Goal: Find specific page/section: Find specific page/section

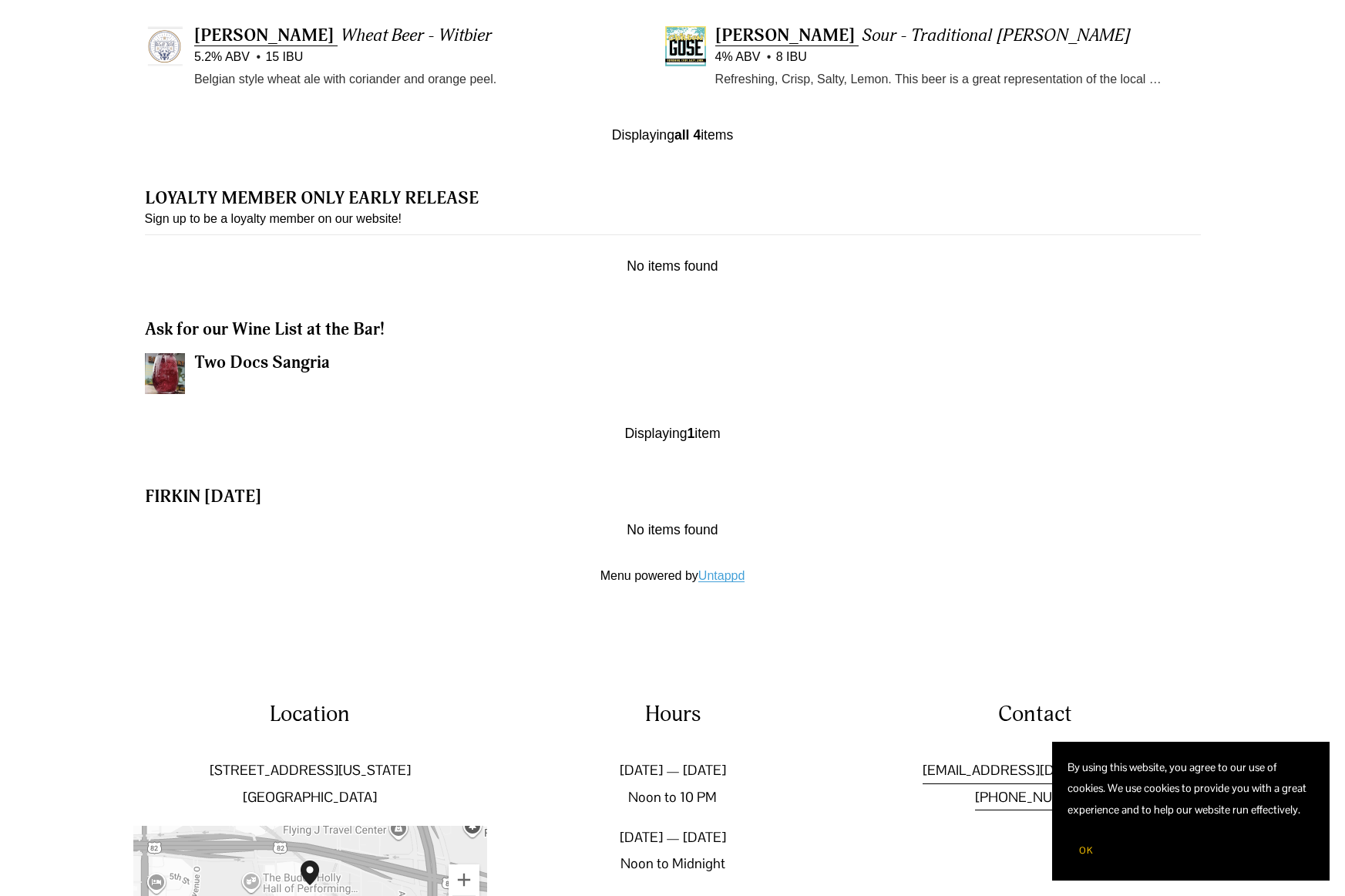
scroll to position [1619, 0]
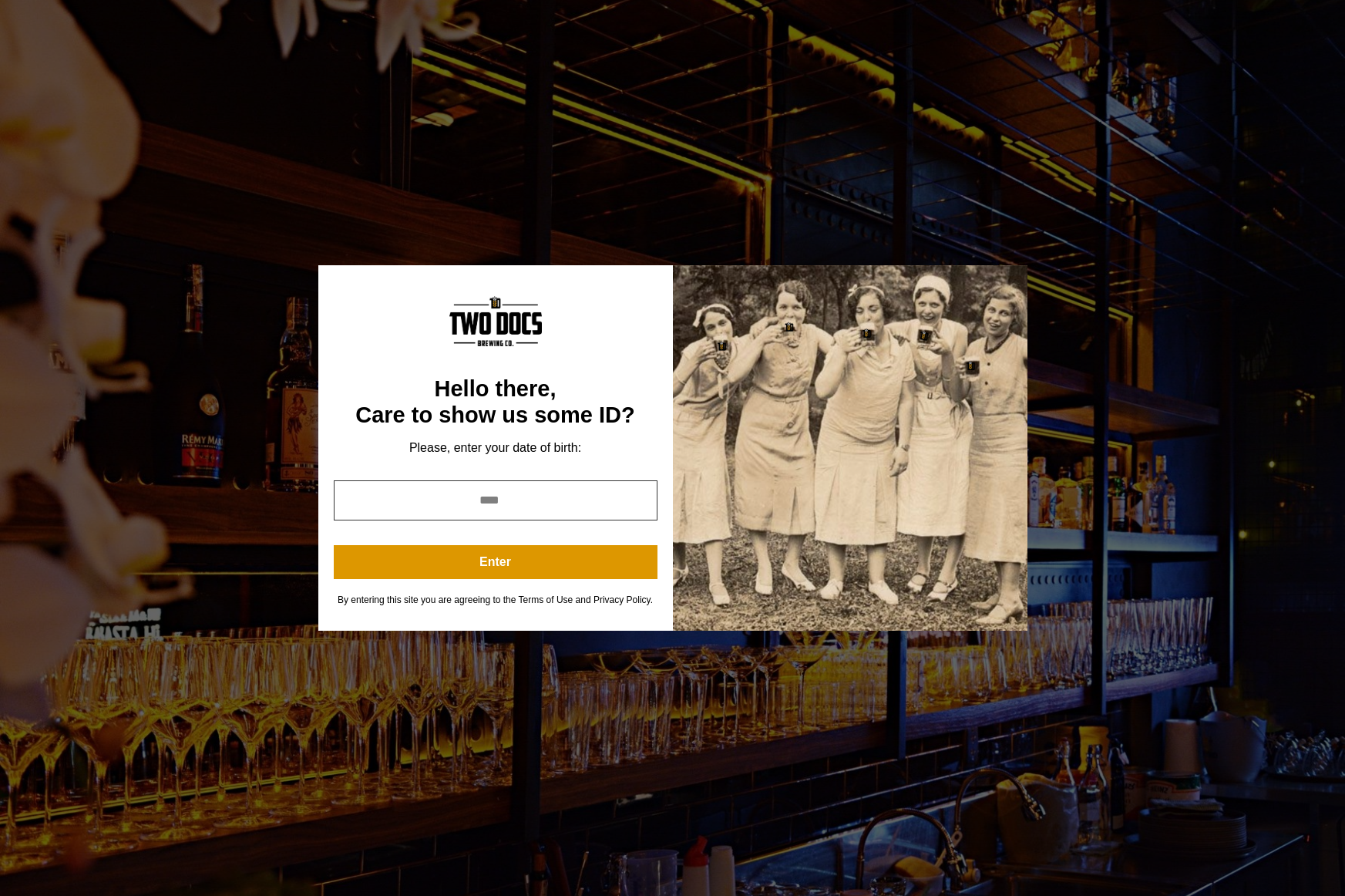
click at [481, 496] on input "year" at bounding box center [495, 500] width 324 height 40
type input "*"
type input "****"
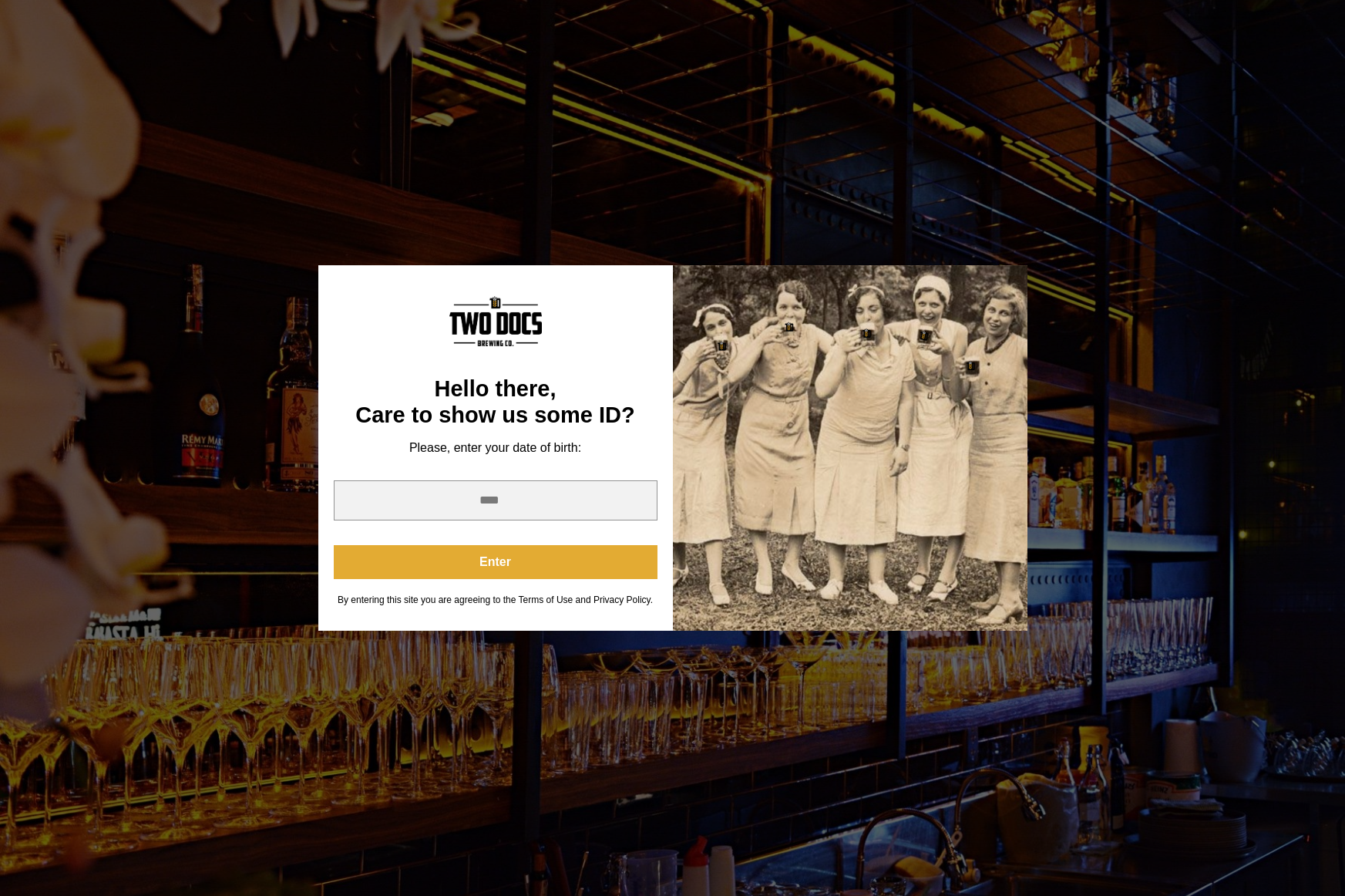
click at [536, 565] on button "Enter" at bounding box center [495, 562] width 324 height 34
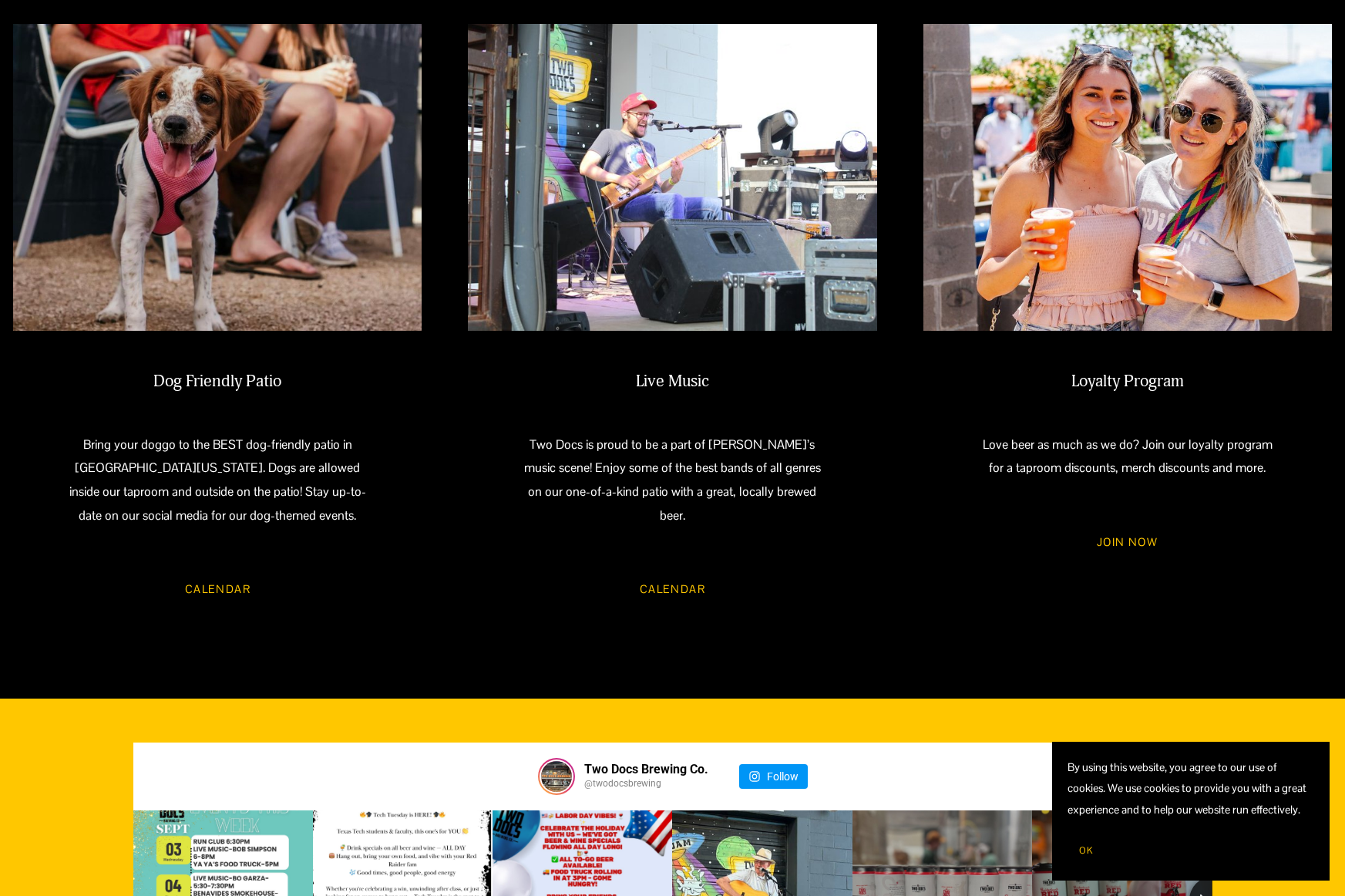
scroll to position [1696, 0]
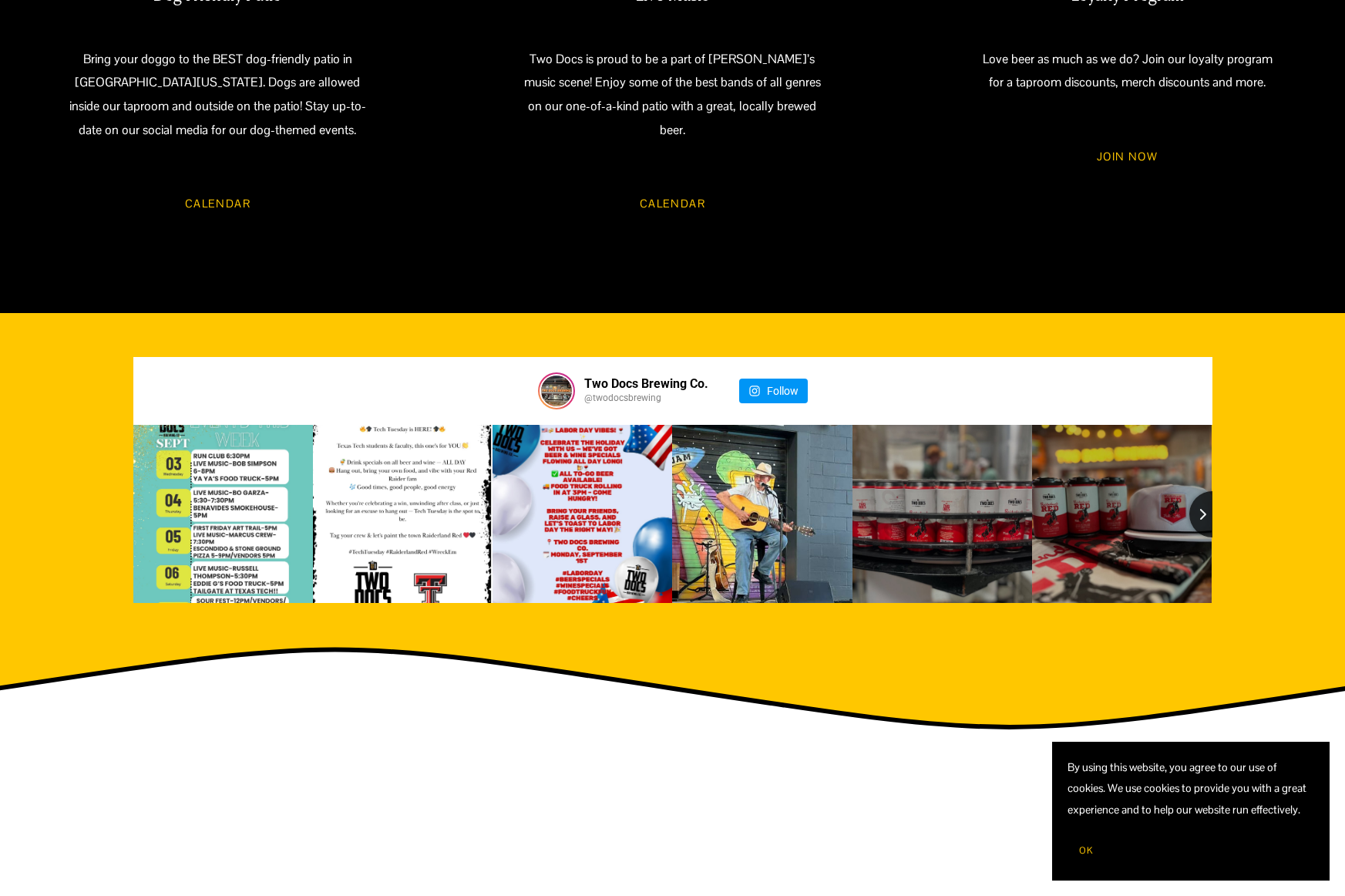
click at [1090, 846] on span "OK" at bounding box center [1086, 850] width 14 height 12
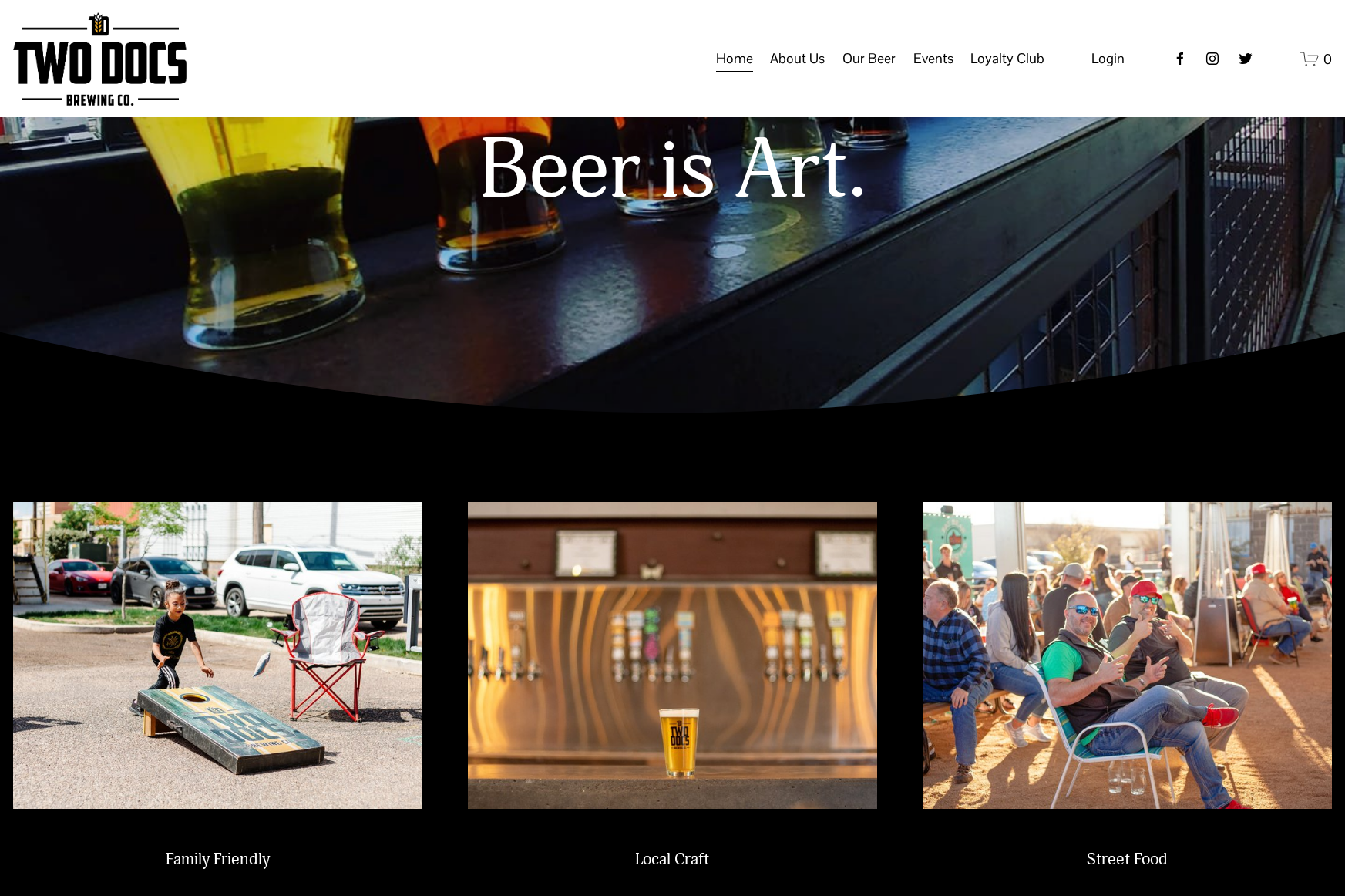
scroll to position [0, 0]
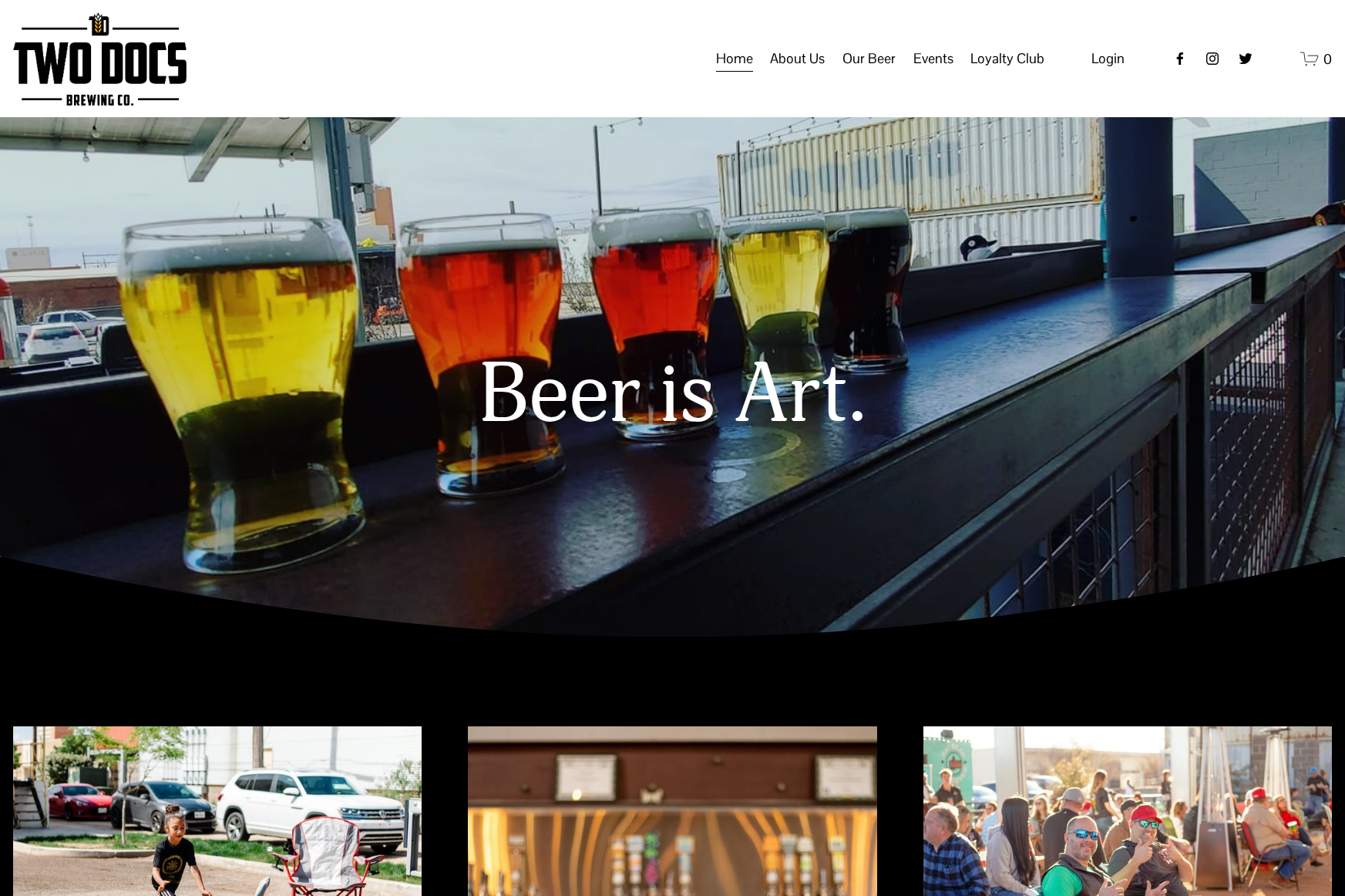
click at [0, 0] on span "Taproom Menu" at bounding box center [0, 0] width 0 height 0
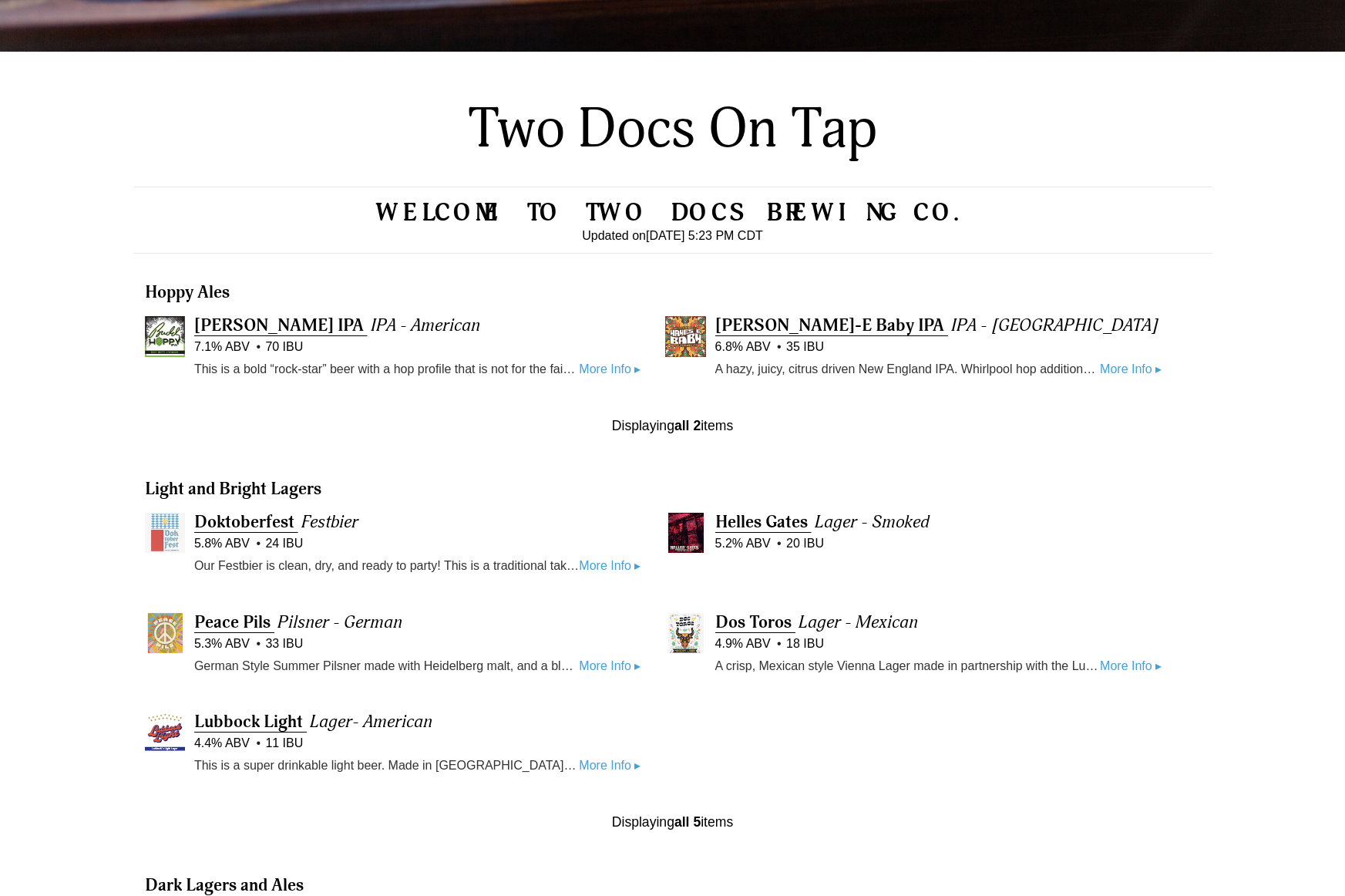
scroll to position [616, 0]
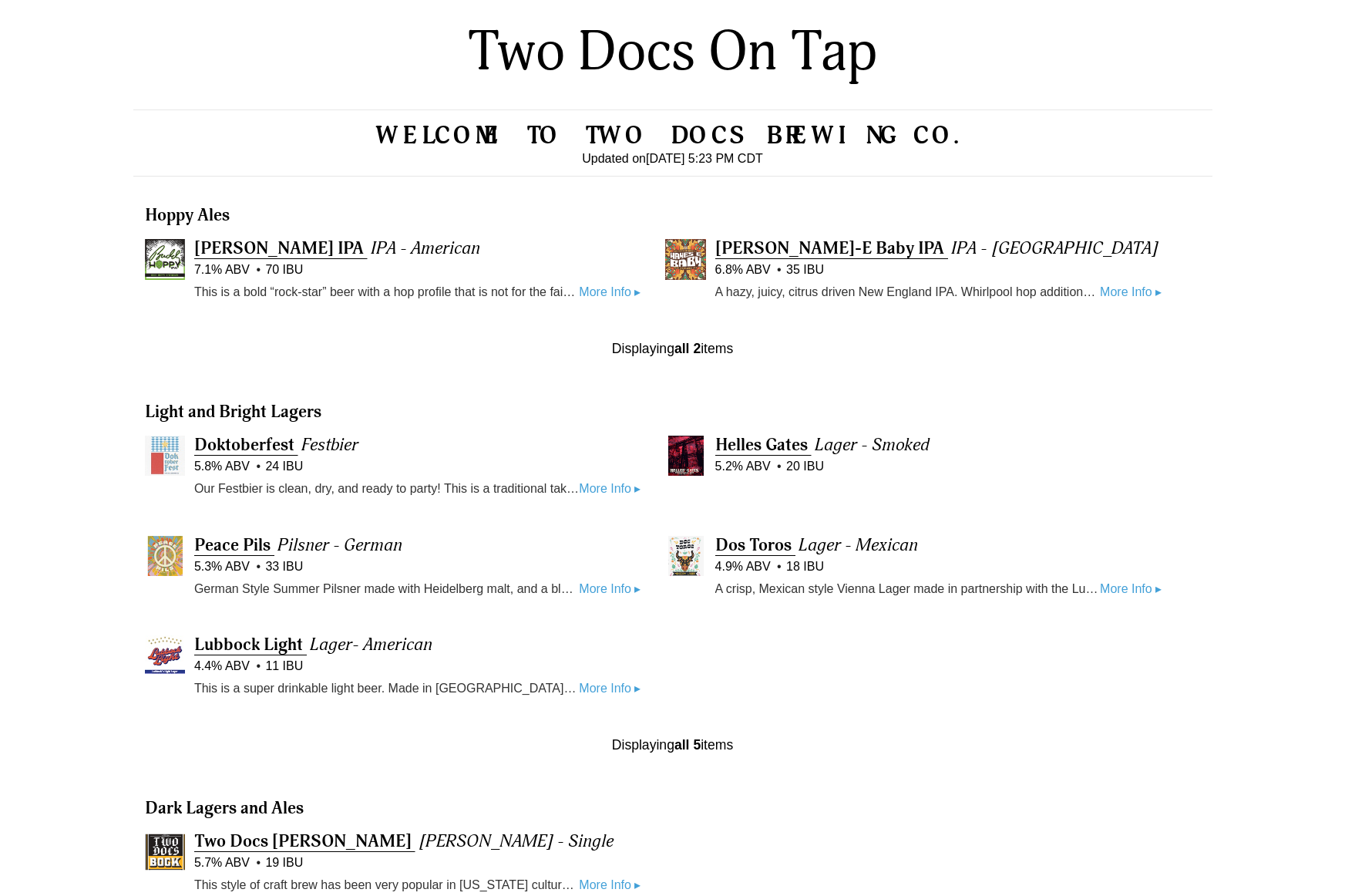
click at [591, 493] on link "More Info ▸" at bounding box center [609, 488] width 62 height 20
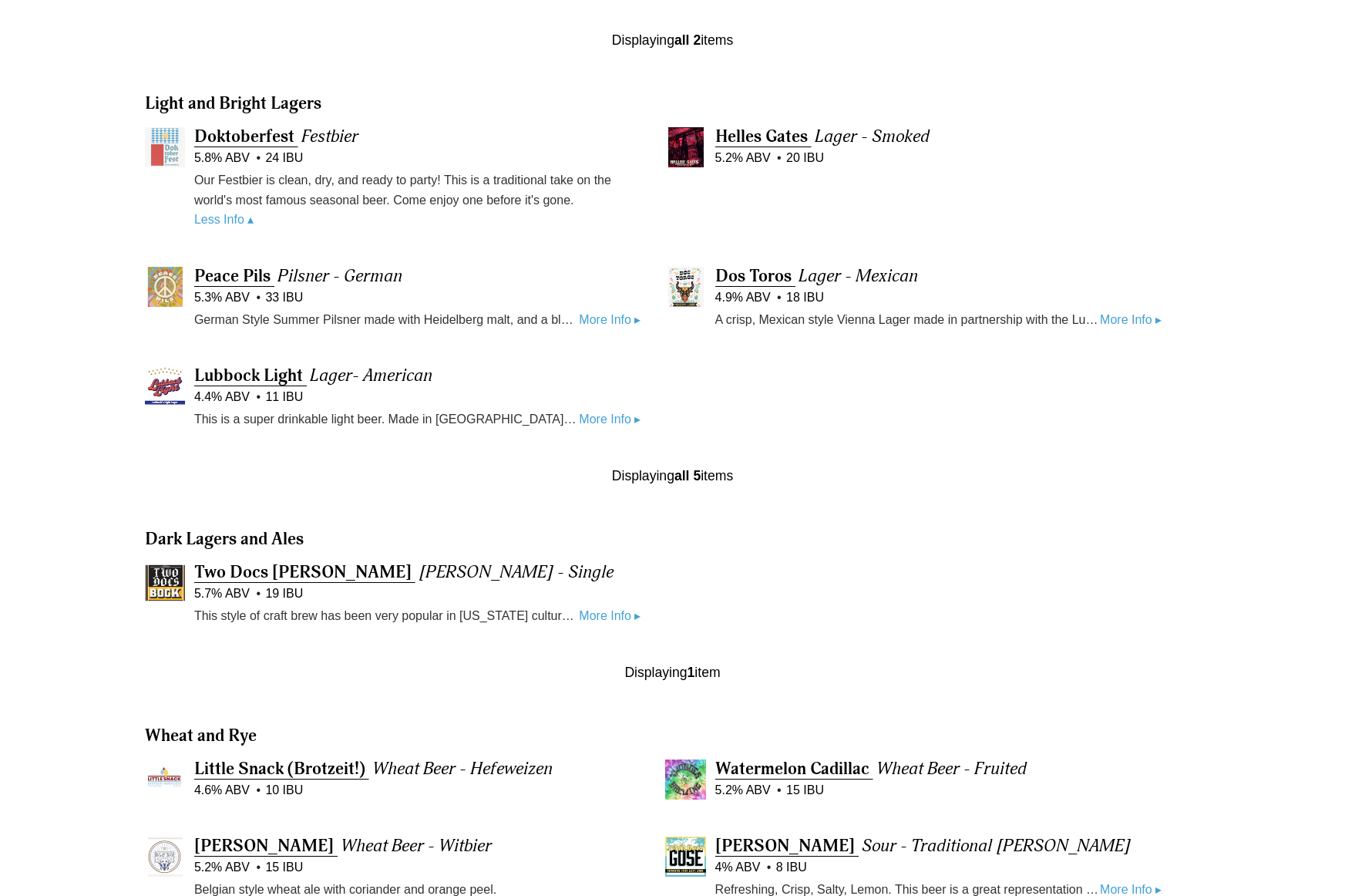
scroll to position [1156, 0]
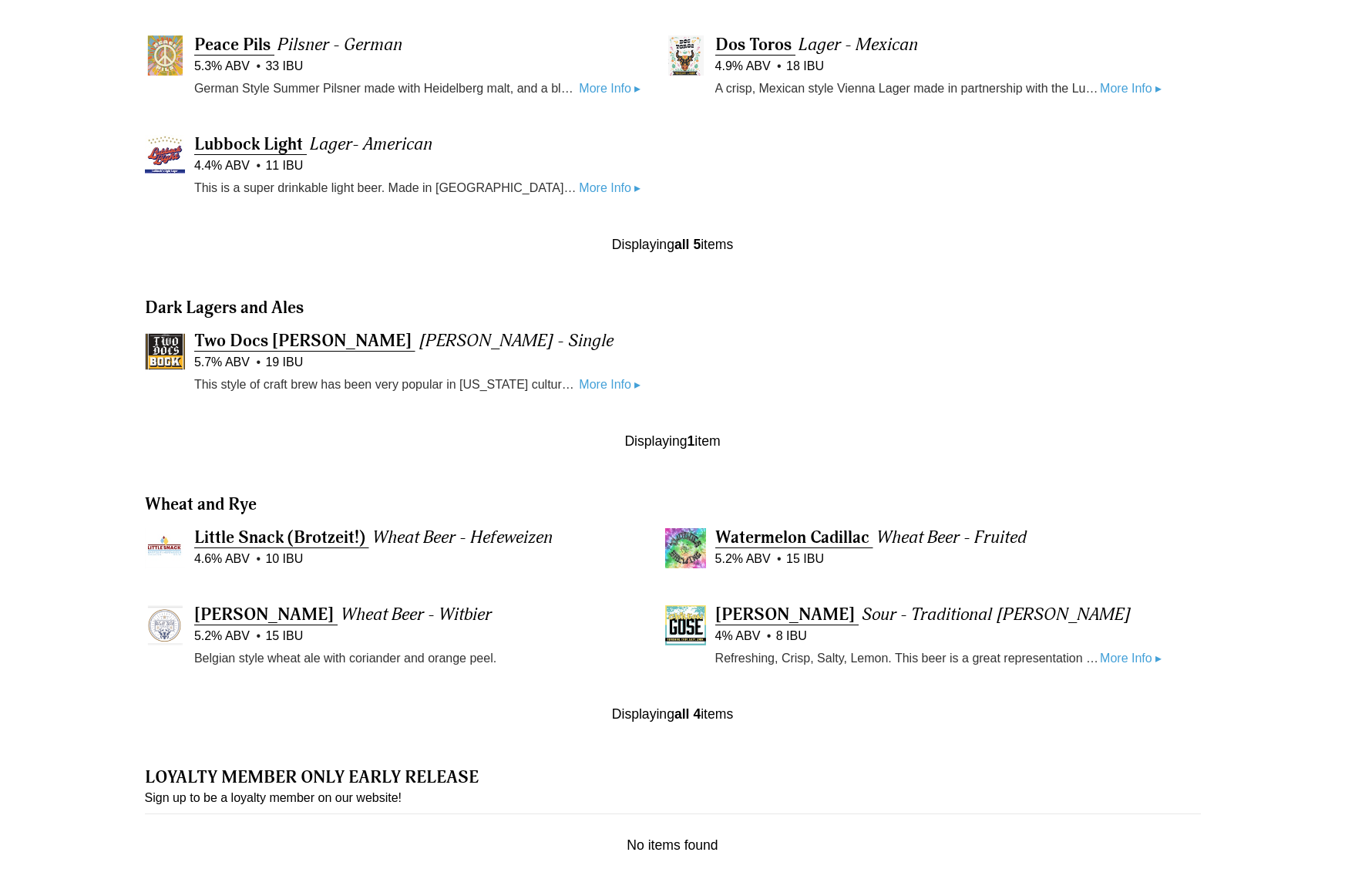
click at [1128, 654] on link "More Info ▸" at bounding box center [1131, 657] width 62 height 20
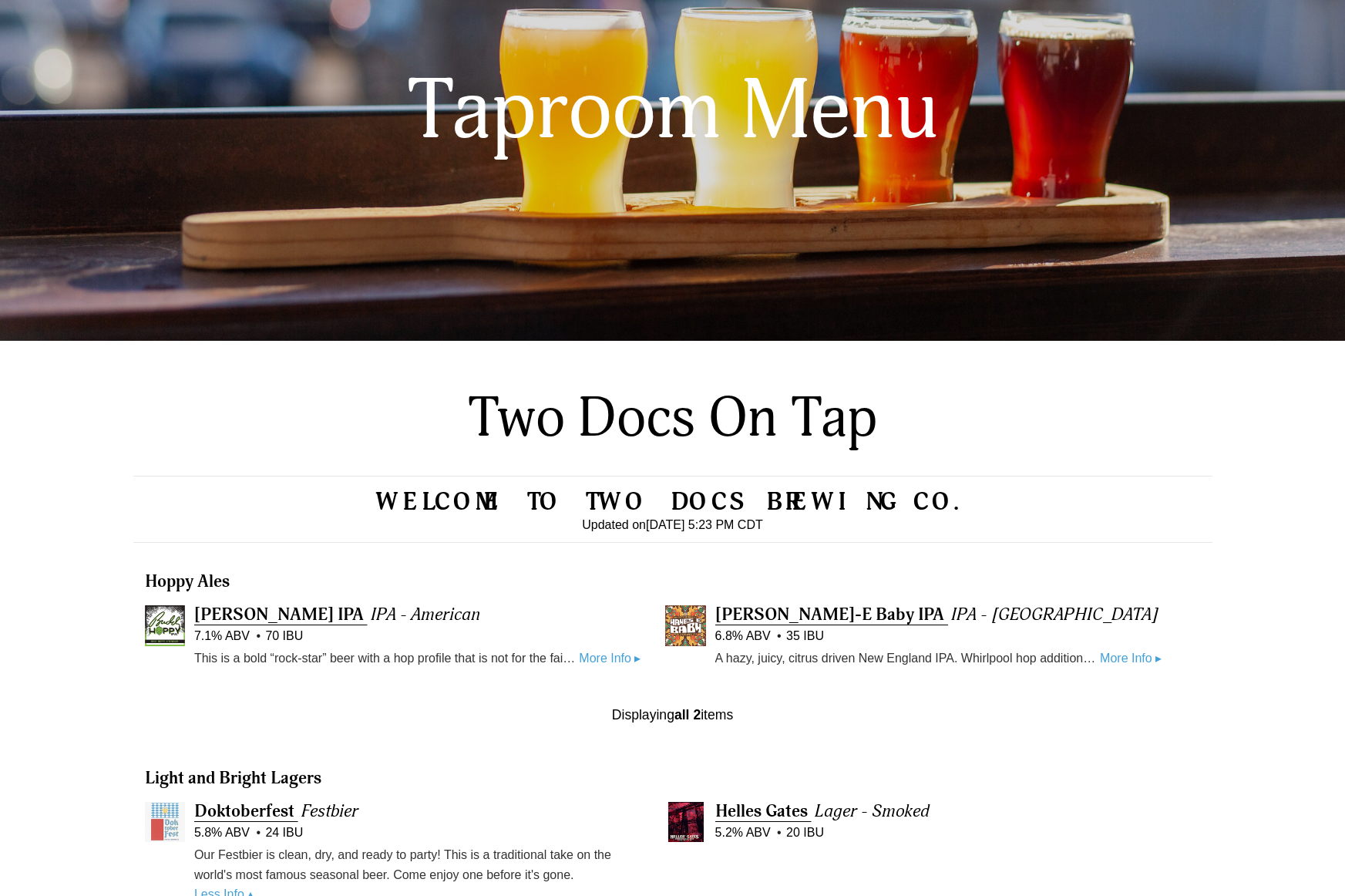
scroll to position [0, 0]
